Goal: Communication & Community: Answer question/provide support

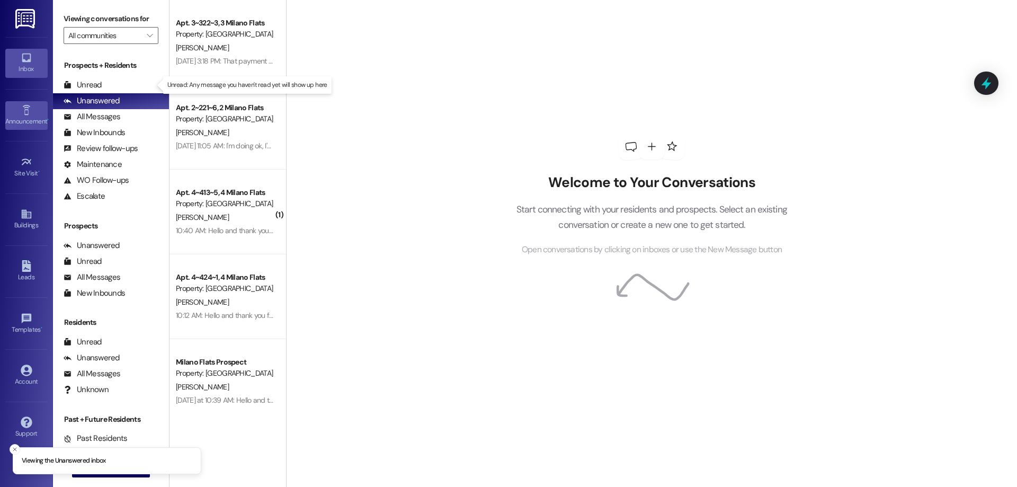
drag, startPoint x: 106, startPoint y: 88, endPoint x: 16, endPoint y: 108, distance: 92.2
click at [106, 88] on div "Unread (0)" at bounding box center [111, 85] width 116 height 16
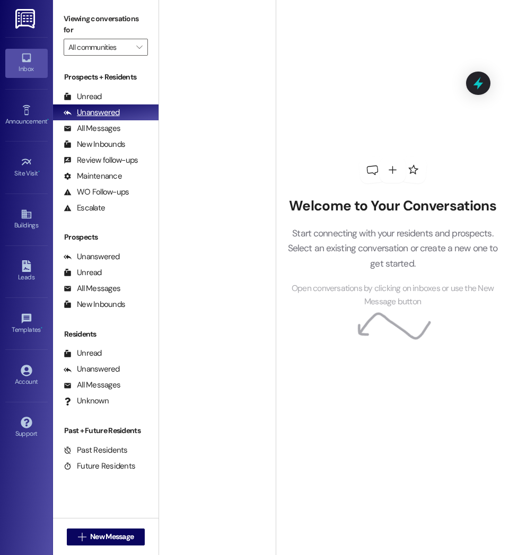
click at [86, 109] on div "Unanswered" at bounding box center [92, 112] width 56 height 11
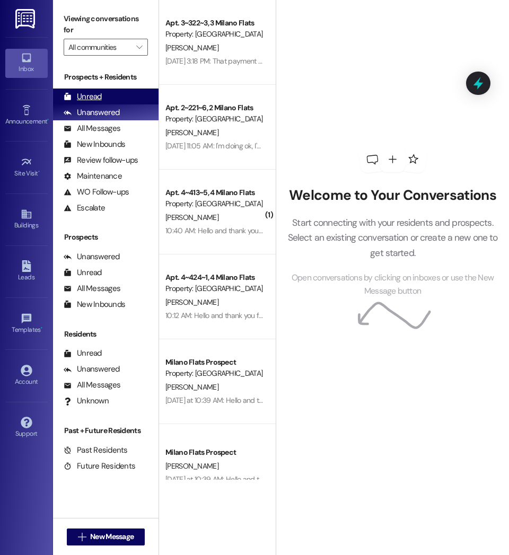
click at [86, 94] on div "Unread" at bounding box center [83, 96] width 38 height 11
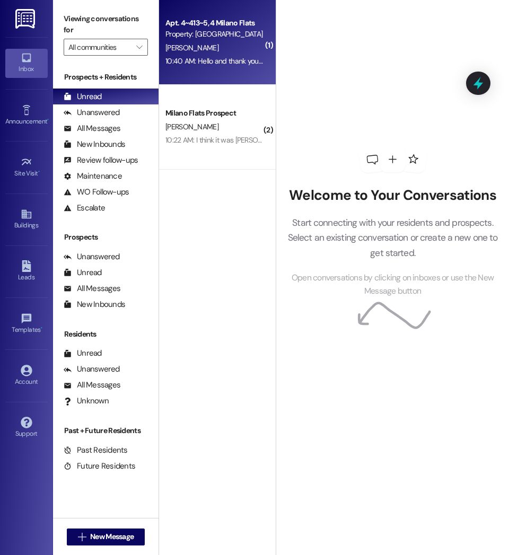
click at [214, 47] on div "[PERSON_NAME]" at bounding box center [214, 47] width 100 height 13
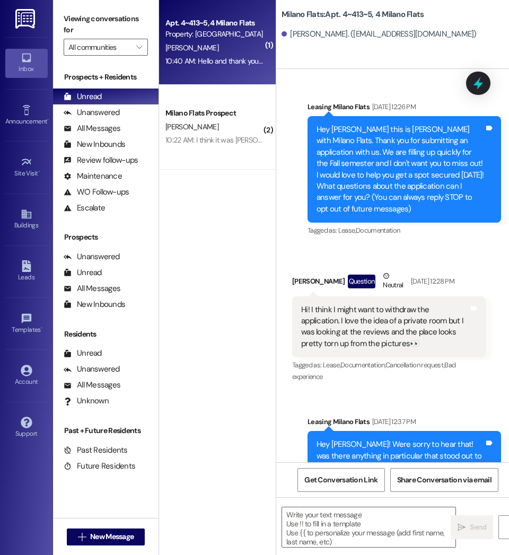
scroll to position [49268, 0]
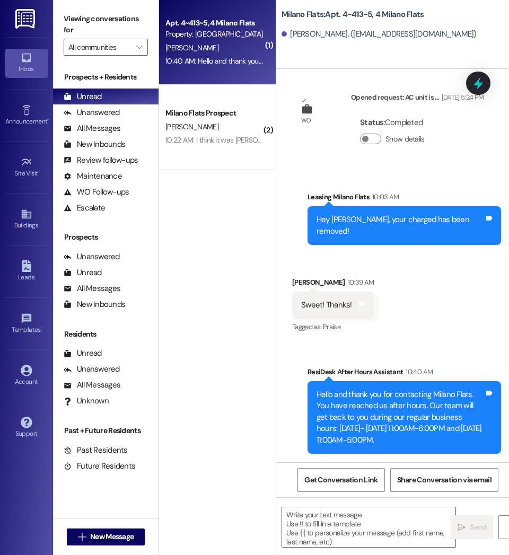
click at [466, 407] on div "Hello and thank you for contacting Milano Flats. You have reached us after hour…" at bounding box center [399, 417] width 167 height 57
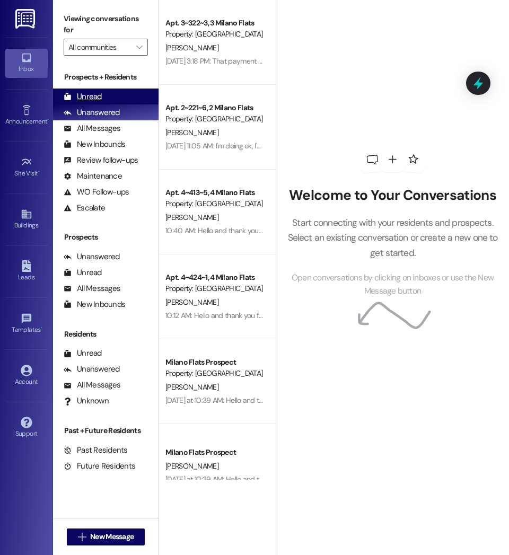
click at [115, 101] on div "Unread (0)" at bounding box center [105, 96] width 105 height 16
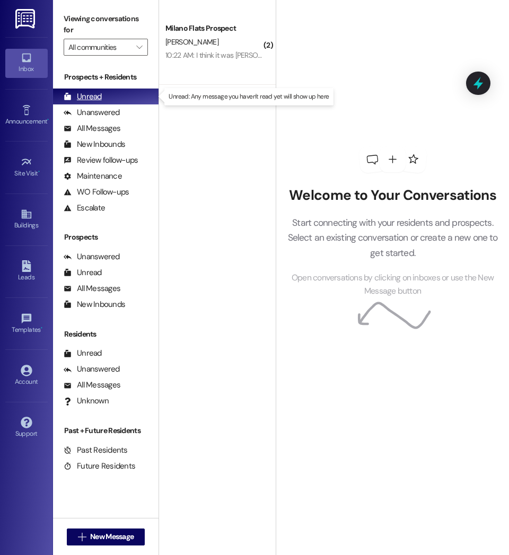
click at [115, 101] on div "Unread (0)" at bounding box center [105, 96] width 105 height 16
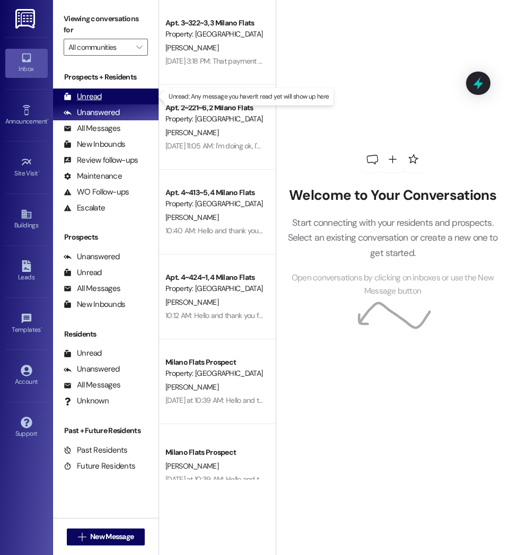
click at [117, 100] on div "Unread (0)" at bounding box center [105, 96] width 105 height 16
